Goal: Task Accomplishment & Management: Manage account settings

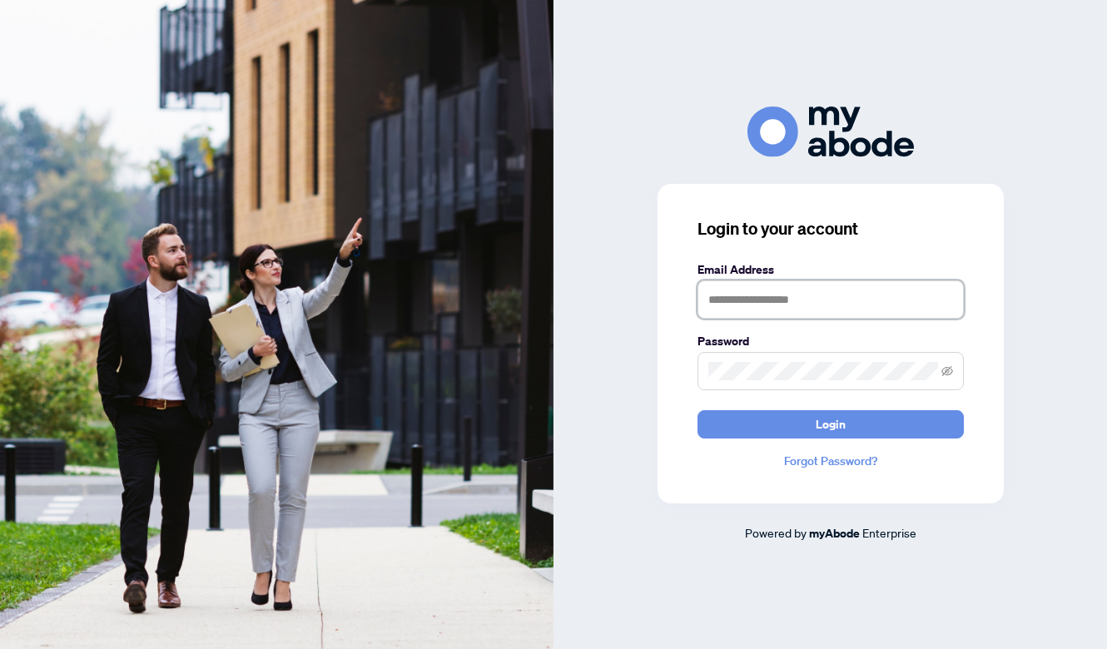
type input "**********"
click at [830, 424] on button "Login" at bounding box center [831, 424] width 266 height 28
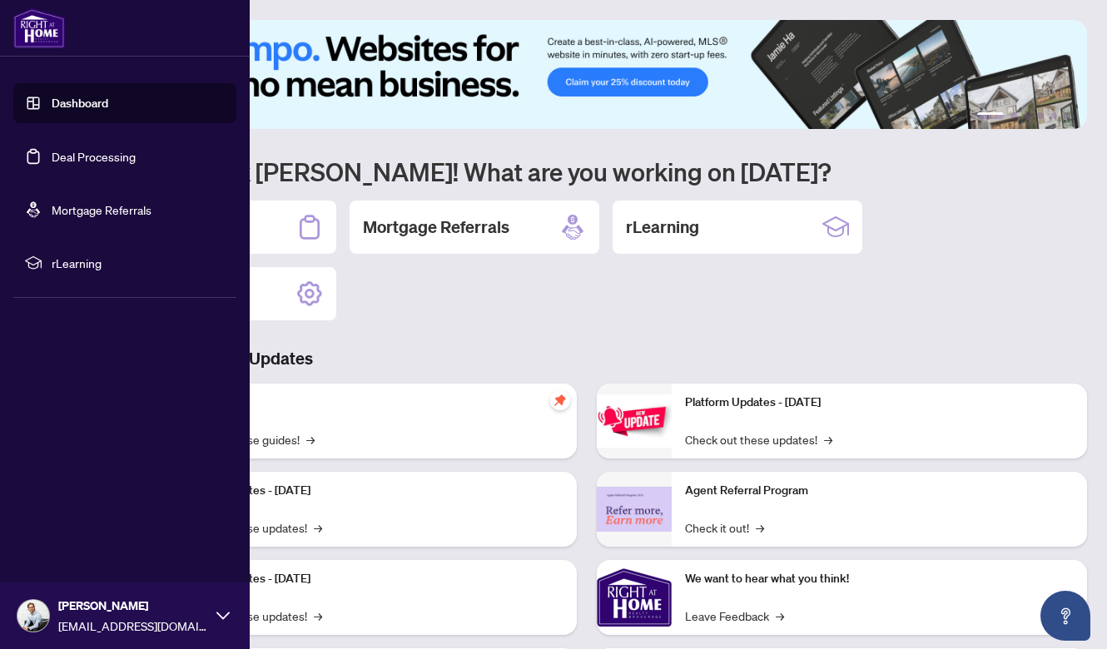
click at [52, 152] on link "Deal Processing" at bounding box center [94, 156] width 84 height 15
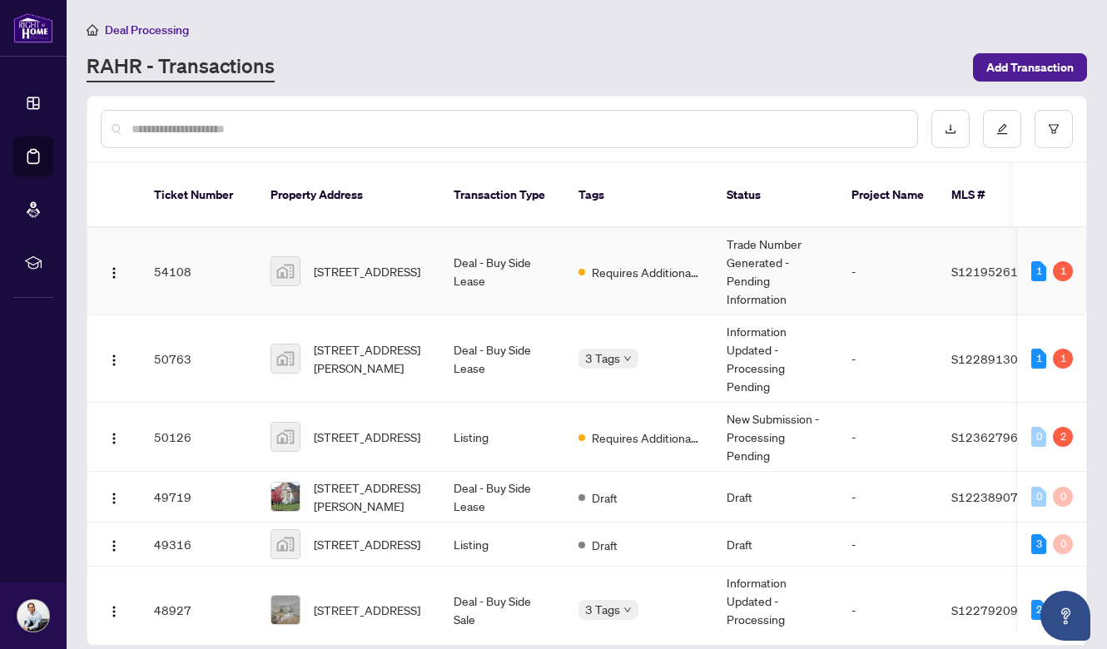
click at [378, 262] on span "2866 Concession Road B, Brechin, ON, Canada" at bounding box center [367, 271] width 107 height 18
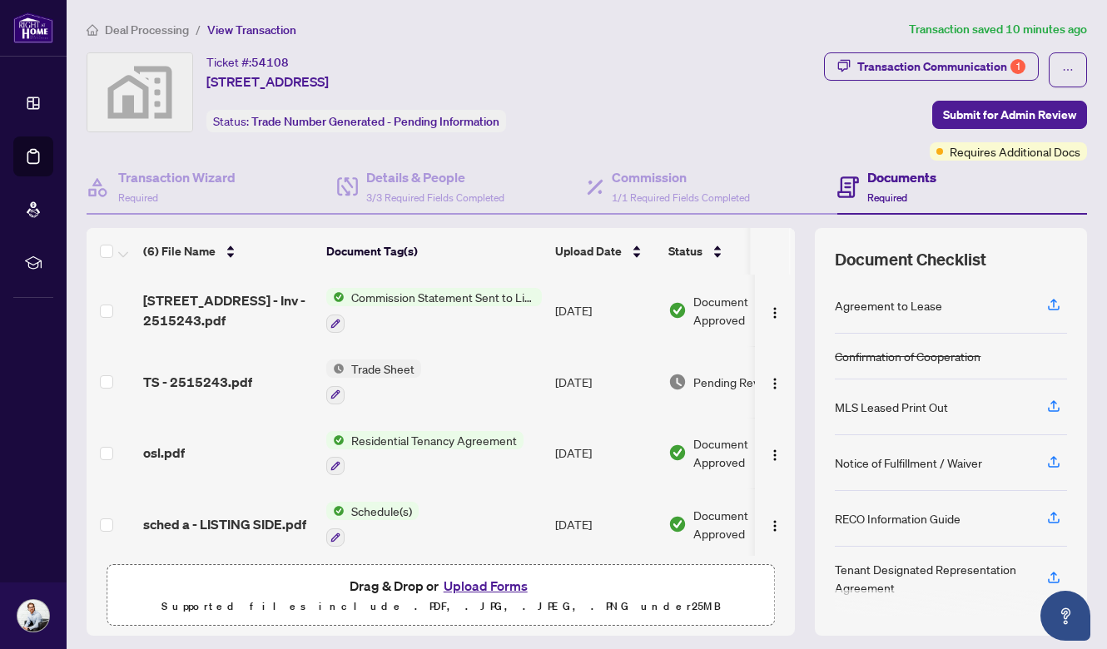
click at [470, 583] on button "Upload Forms" at bounding box center [486, 586] width 94 height 22
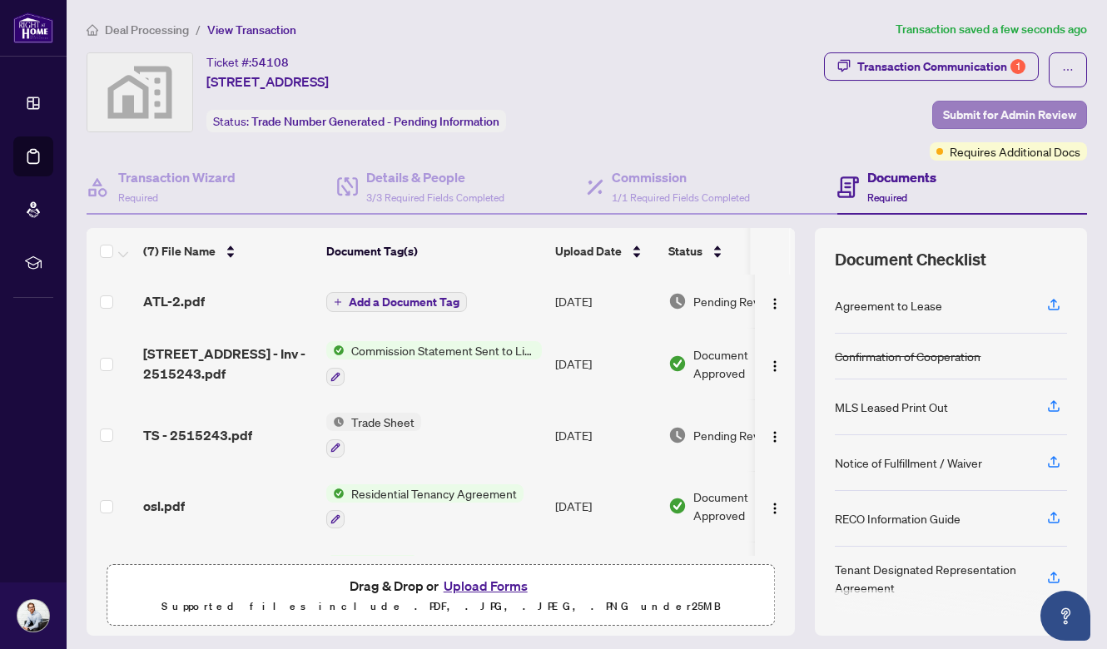
click at [977, 114] on span "Submit for Admin Review" at bounding box center [1009, 115] width 133 height 27
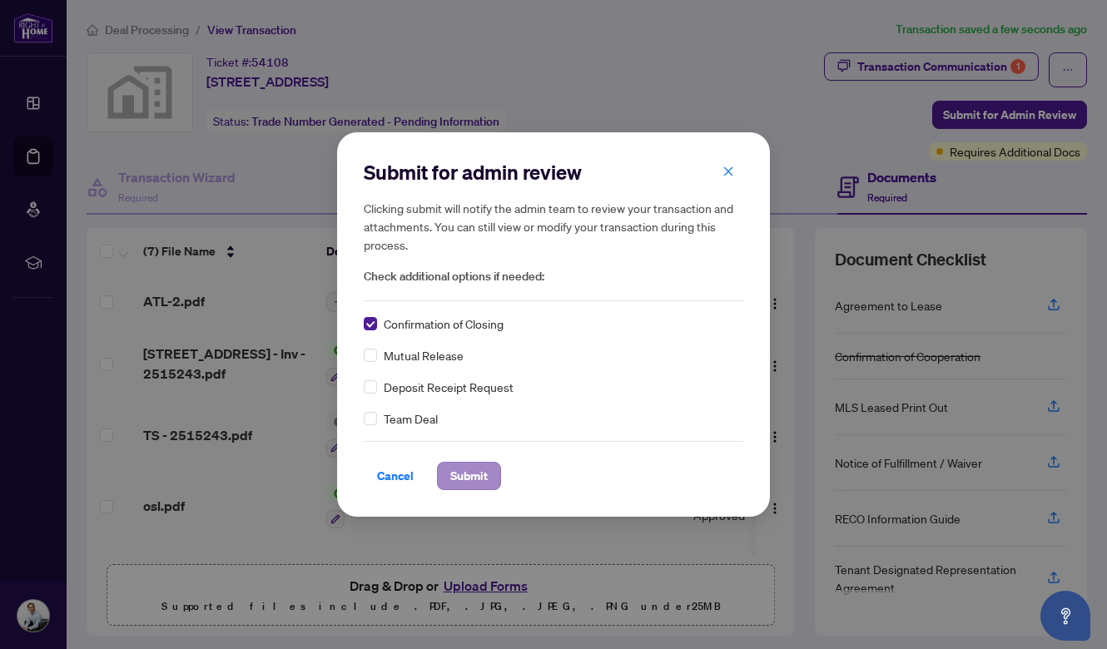
click at [475, 480] on span "Submit" at bounding box center [468, 476] width 37 height 27
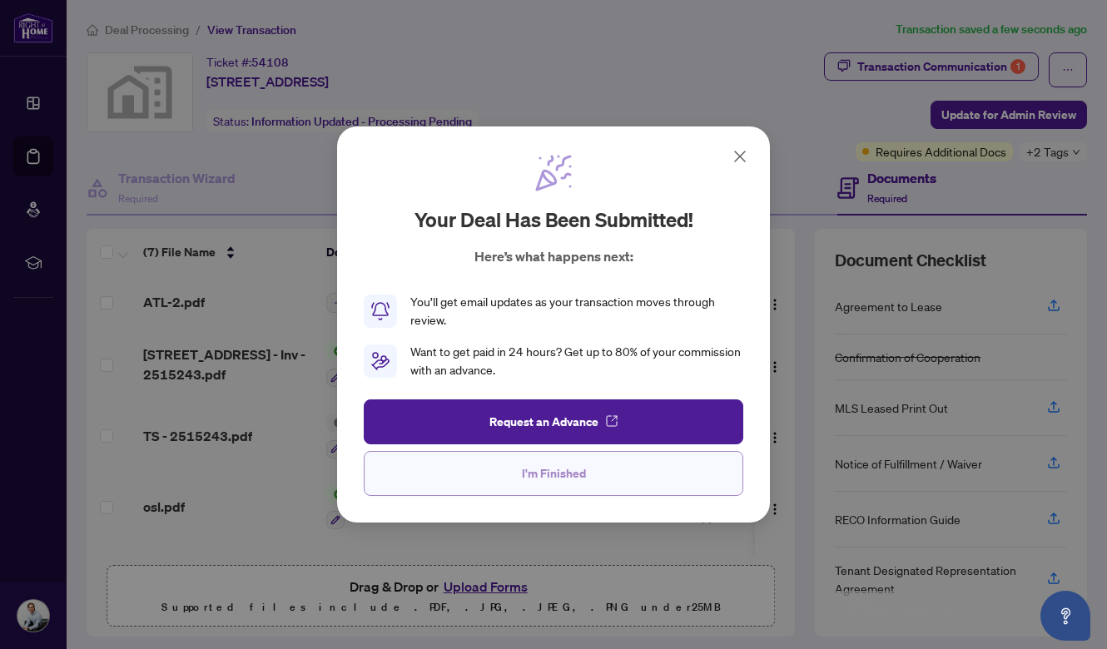
click at [505, 475] on button "I'm Finished" at bounding box center [554, 473] width 380 height 45
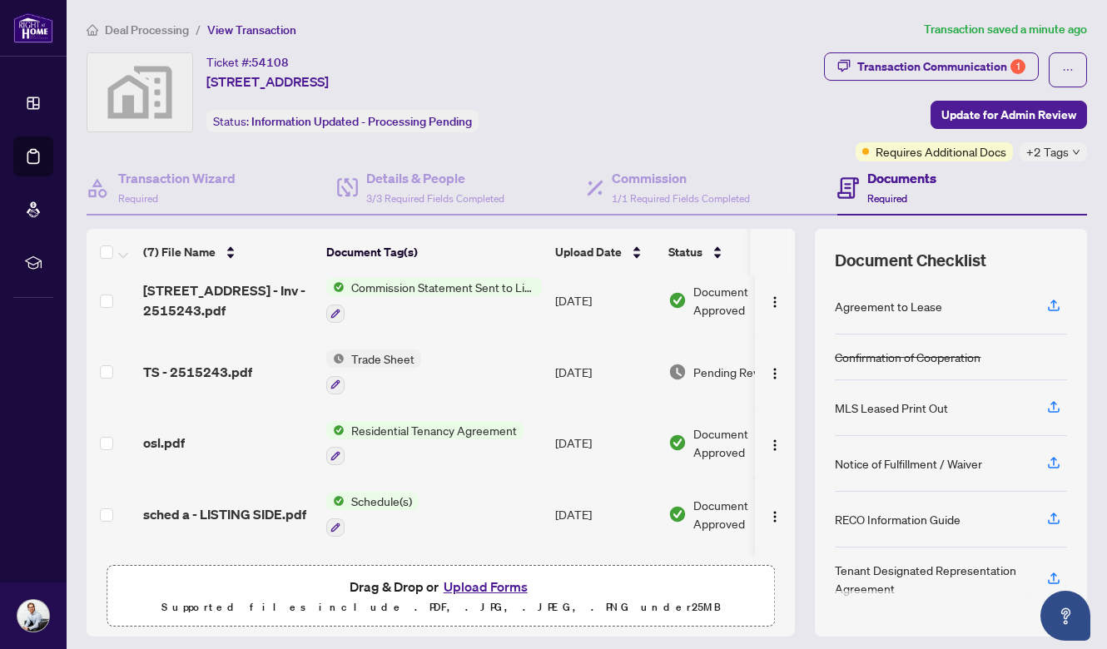
scroll to position [62, 0]
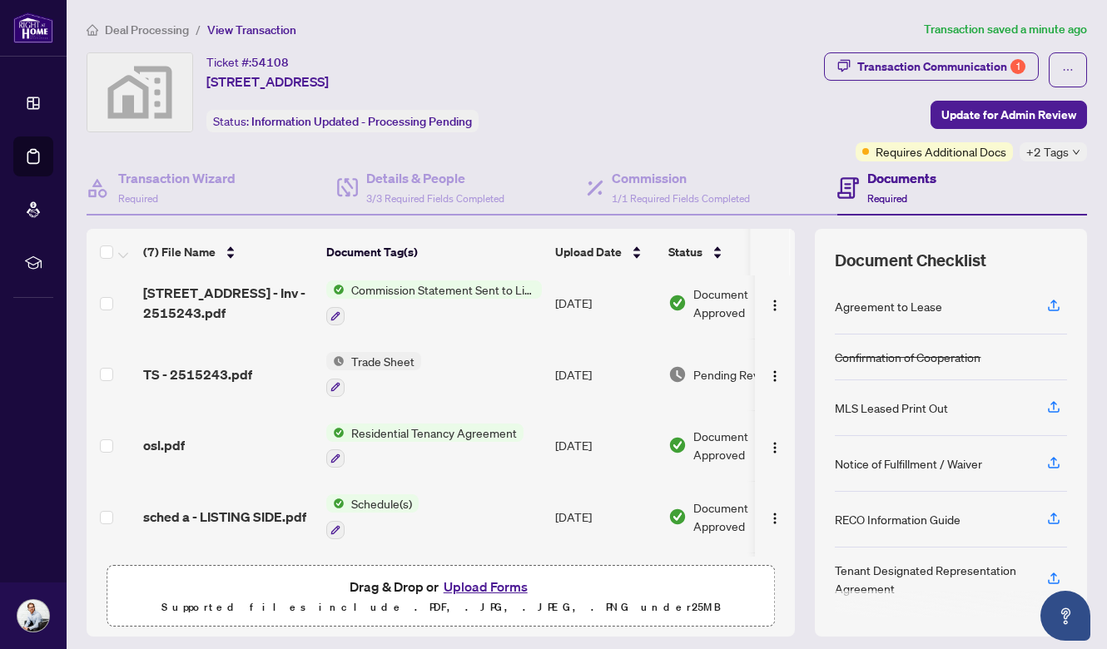
click at [236, 365] on span "TS - 2515243.pdf" at bounding box center [197, 375] width 109 height 20
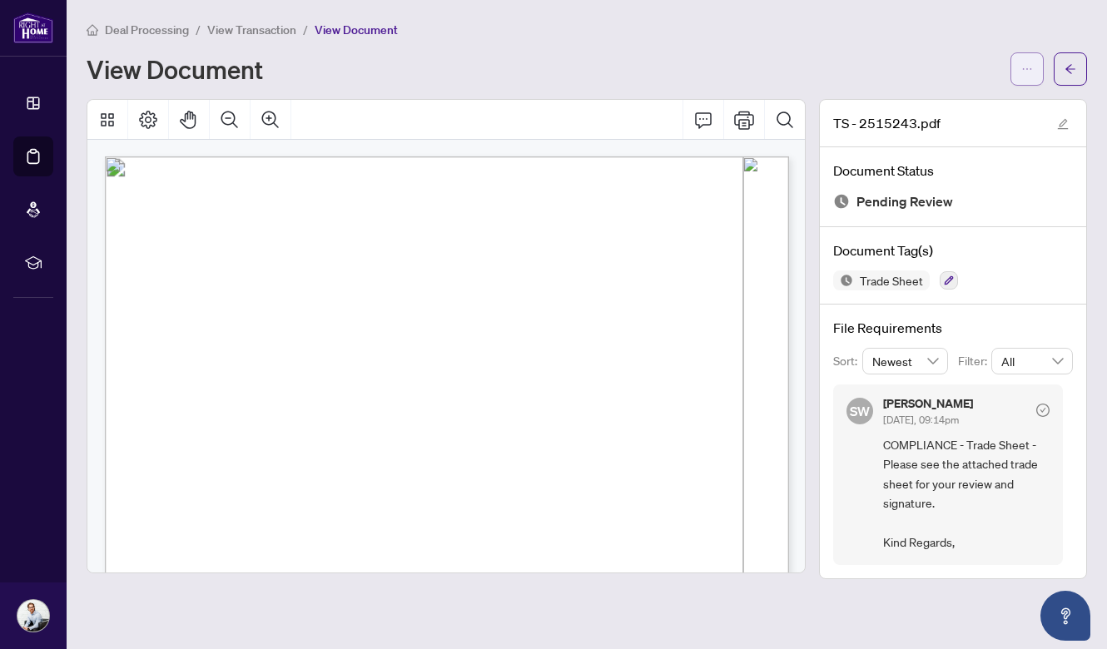
click at [1023, 75] on span "button" at bounding box center [1027, 69] width 12 height 27
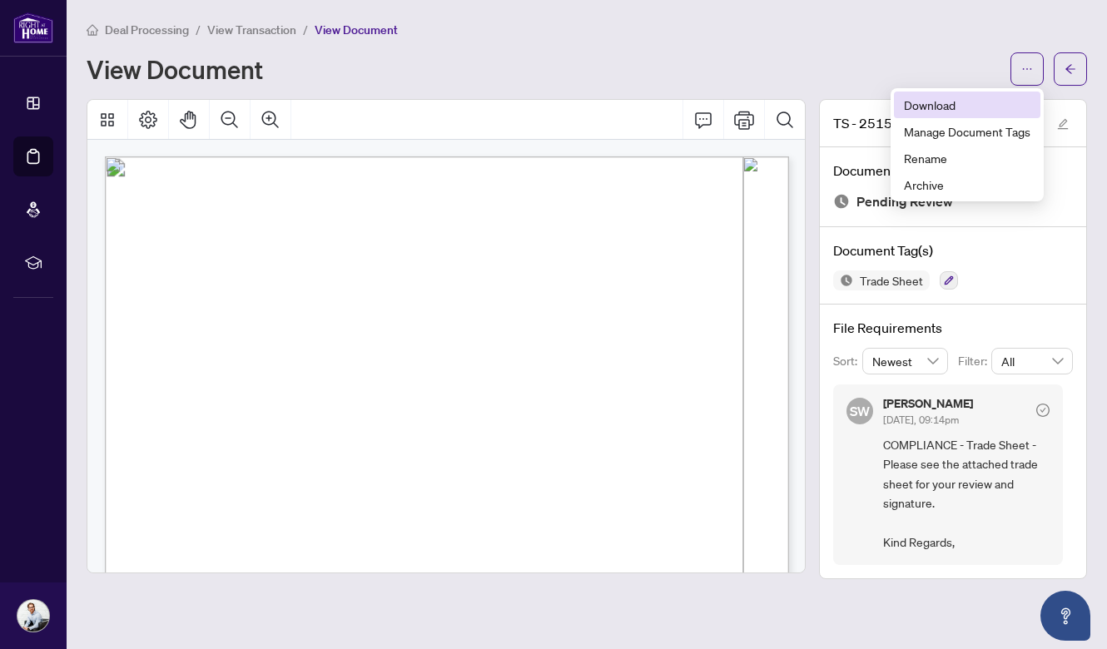
click at [958, 102] on span "Download" at bounding box center [967, 105] width 127 height 18
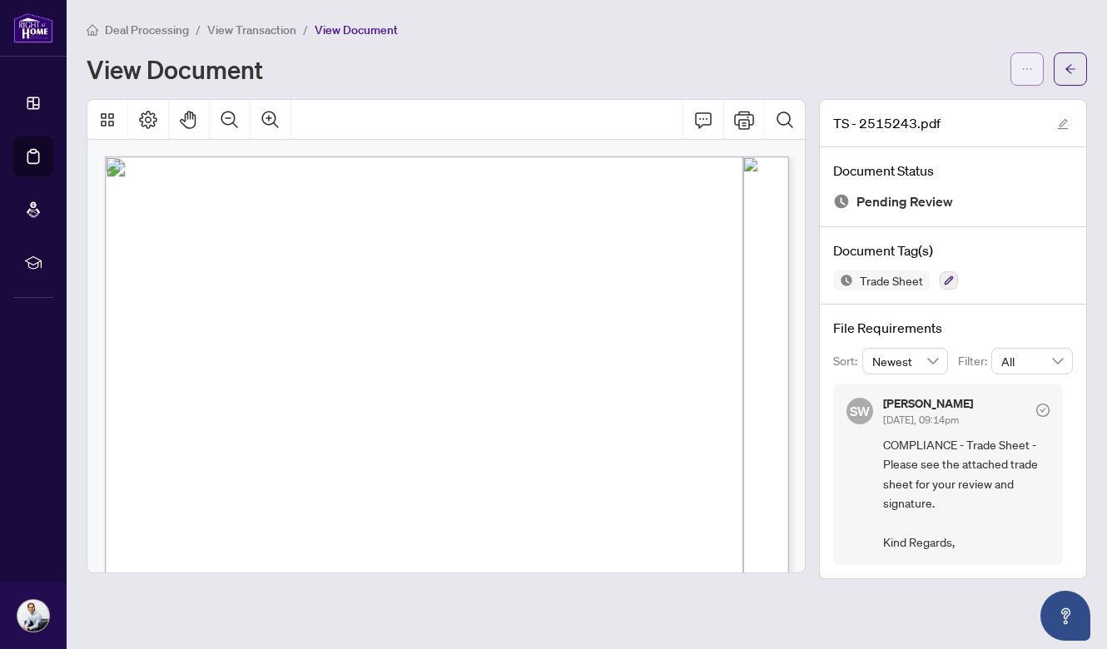
click at [1035, 55] on button "button" at bounding box center [1027, 68] width 33 height 33
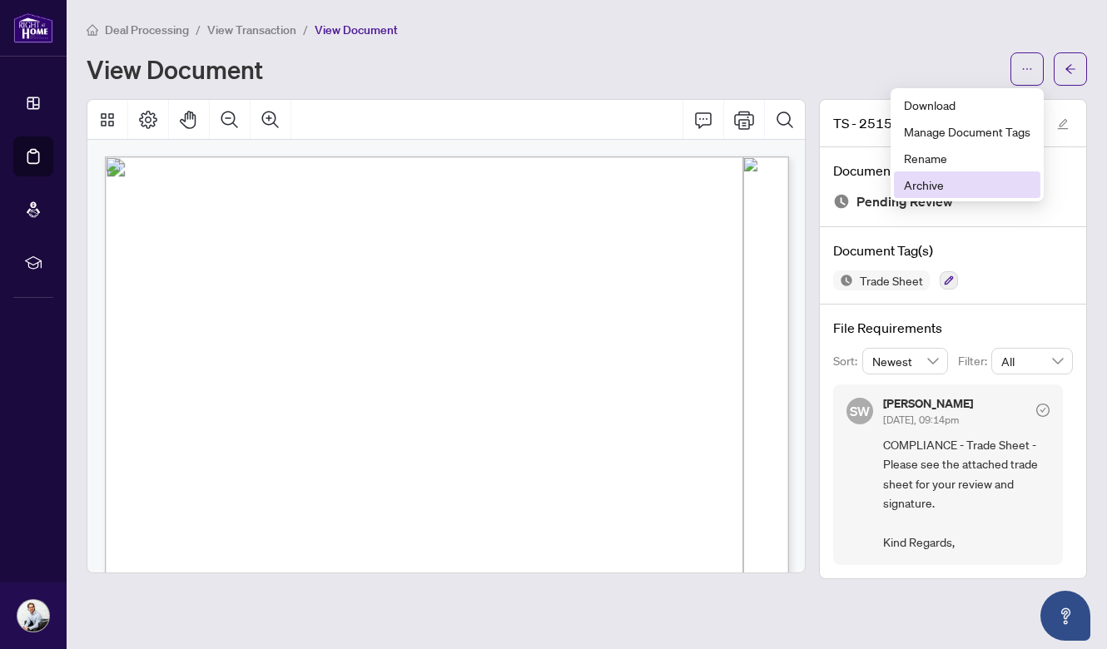
click at [948, 181] on span "Archive" at bounding box center [967, 185] width 127 height 18
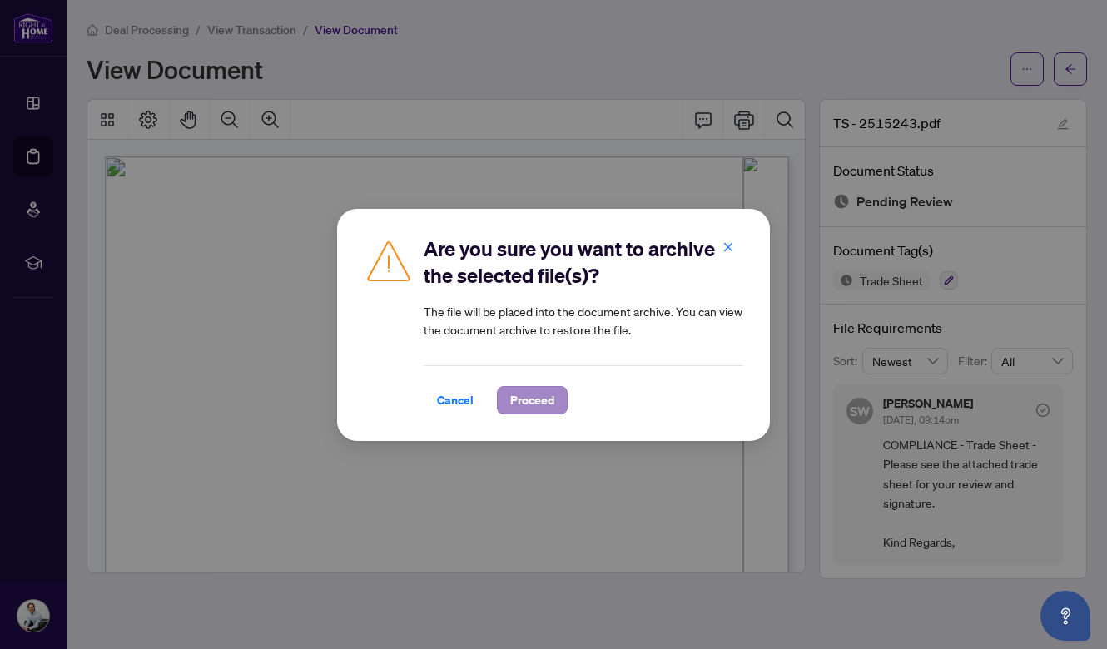
click at [527, 405] on span "Proceed" at bounding box center [532, 400] width 44 height 27
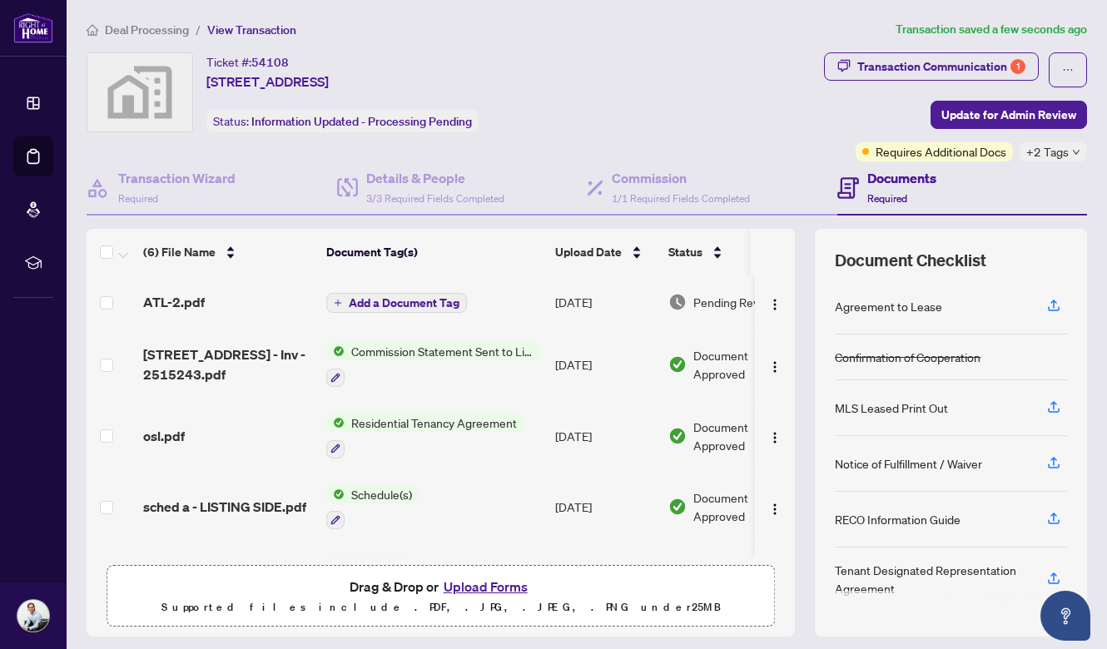
click at [499, 584] on button "Upload Forms" at bounding box center [486, 587] width 94 height 22
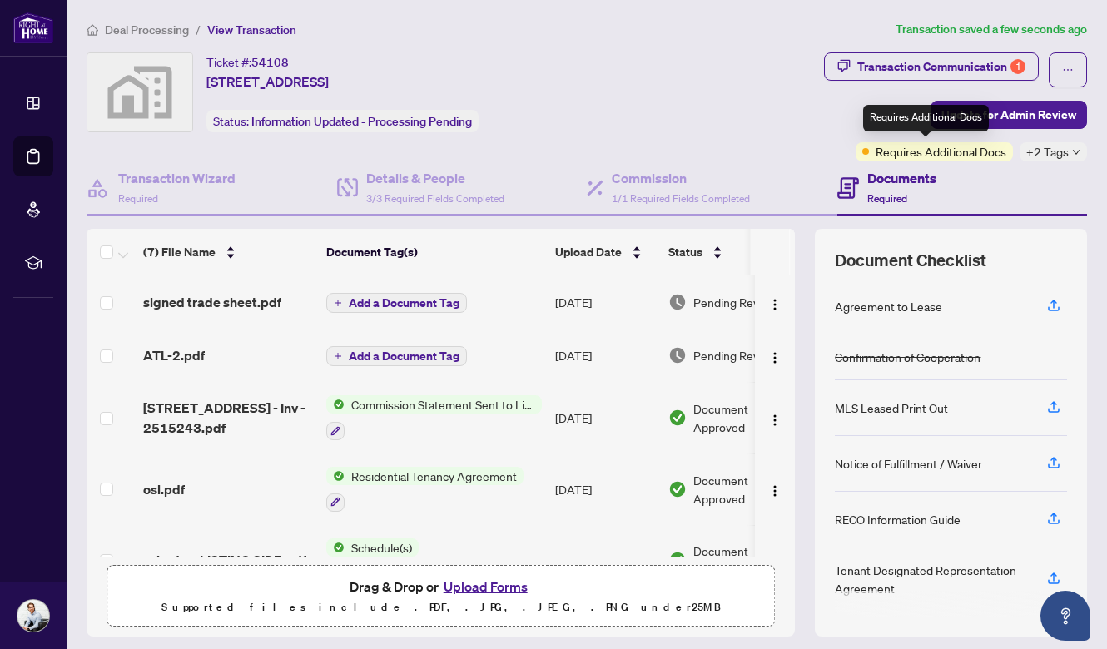
click at [964, 116] on div "Requires Additional Docs" at bounding box center [926, 118] width 126 height 27
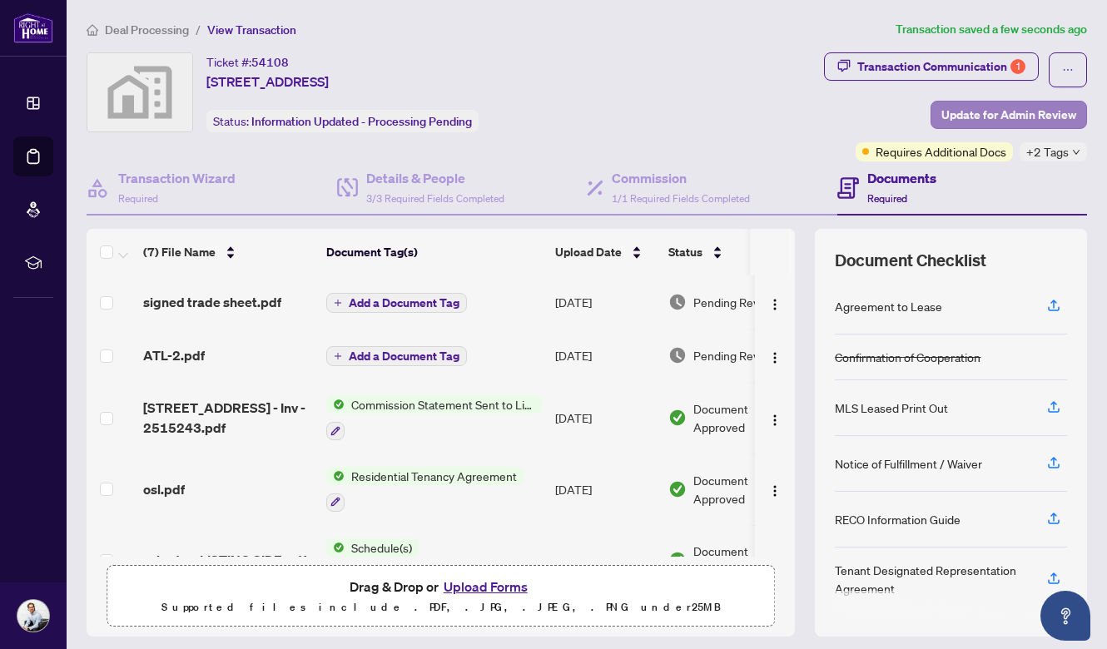
click at [1021, 114] on span "Update for Admin Review" at bounding box center [1009, 115] width 135 height 27
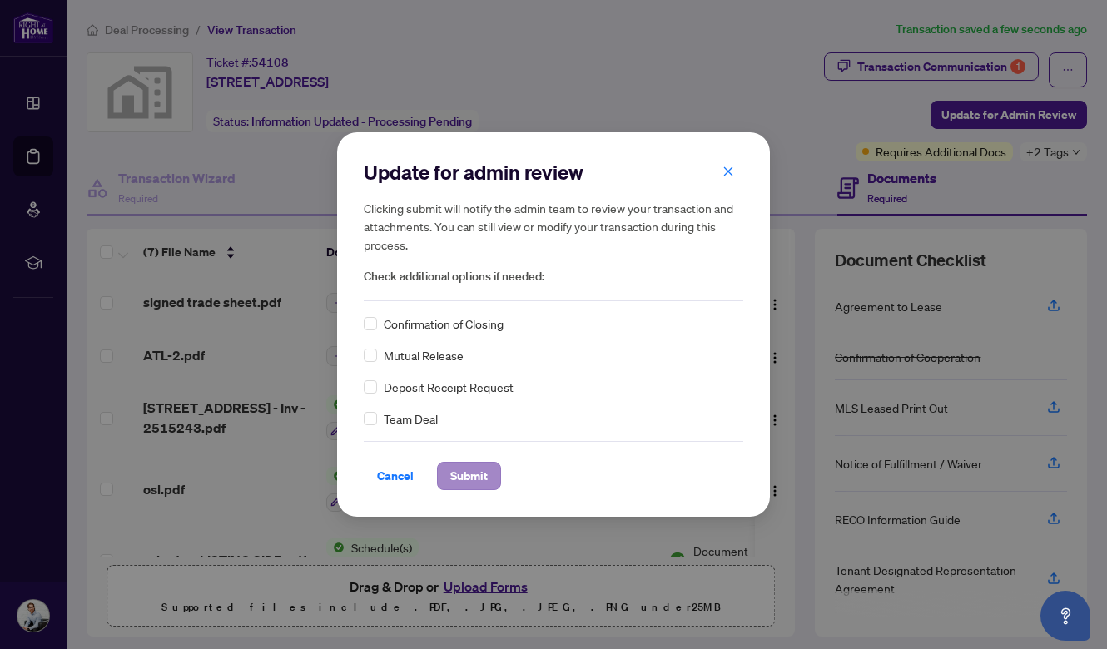
click at [477, 473] on span "Submit" at bounding box center [468, 476] width 37 height 27
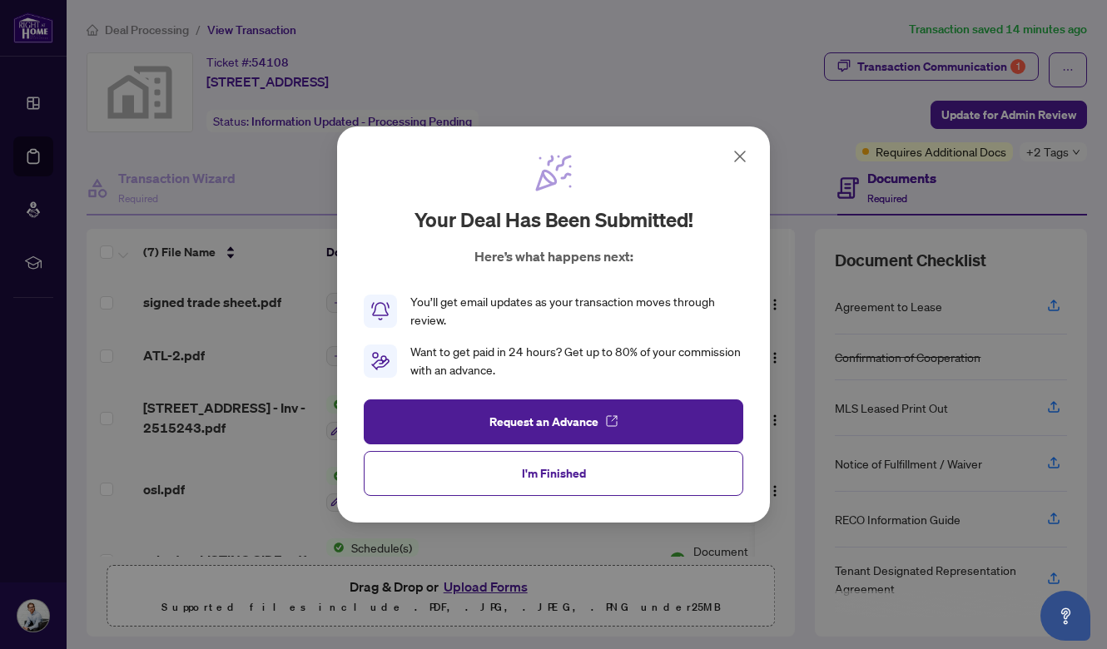
click at [732, 161] on icon at bounding box center [740, 157] width 20 height 20
